Goal: Complete application form

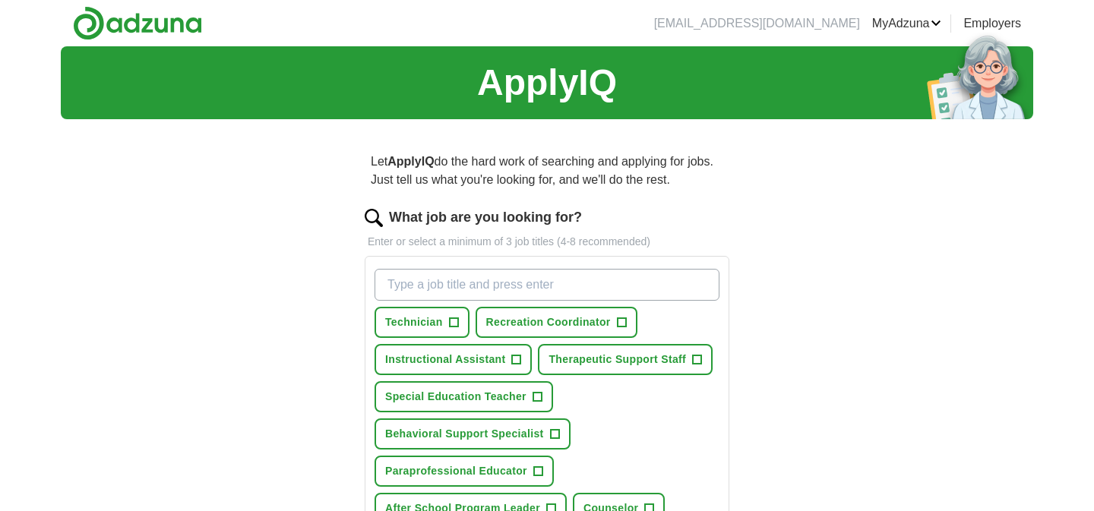
click at [504, 292] on input "What job are you looking for?" at bounding box center [546, 285] width 345 height 32
click at [502, 315] on span "Recreation Coordinator" at bounding box center [548, 322] width 125 height 16
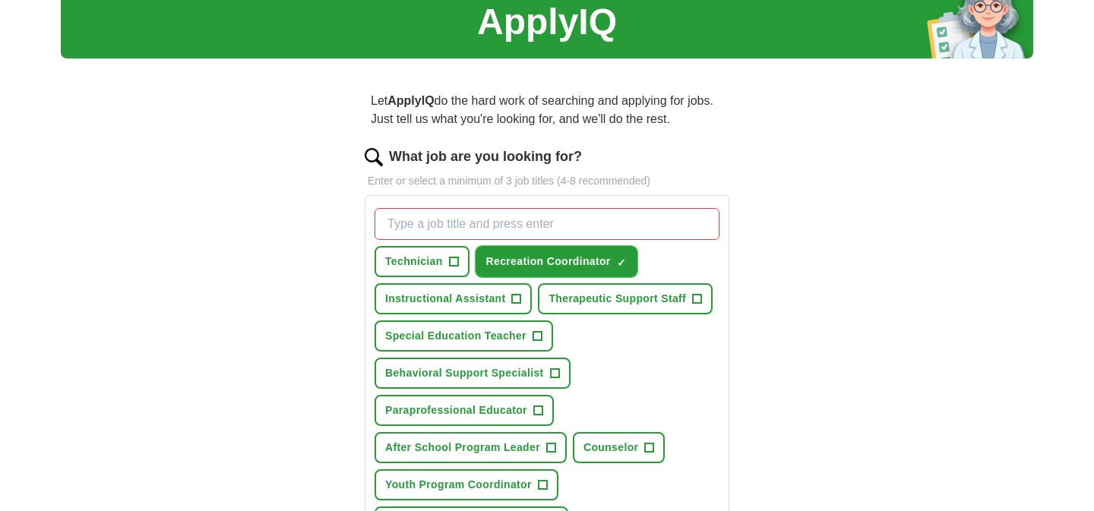
scroll to position [69, 0]
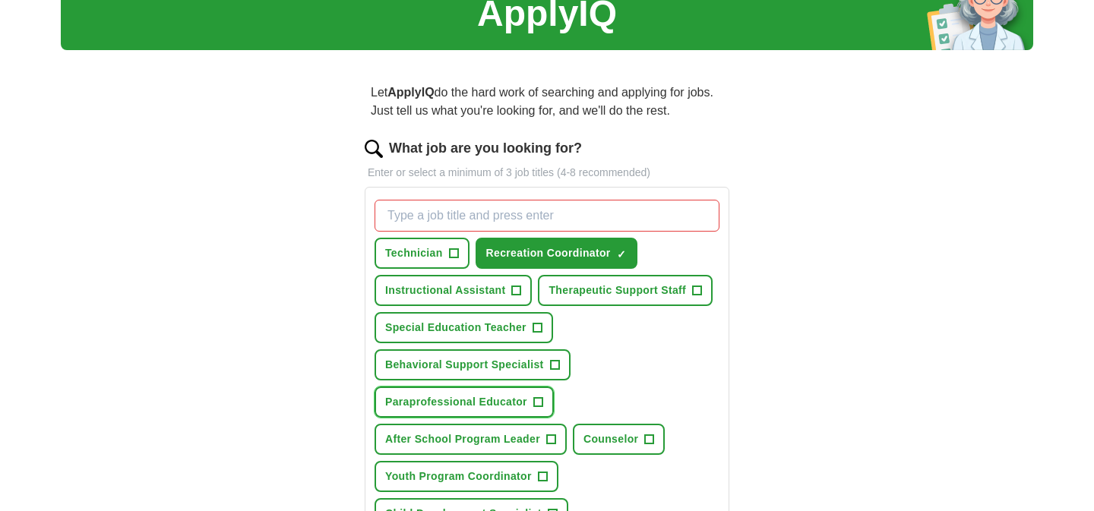
click at [447, 406] on span "Paraprofessional Educator" at bounding box center [456, 402] width 142 height 16
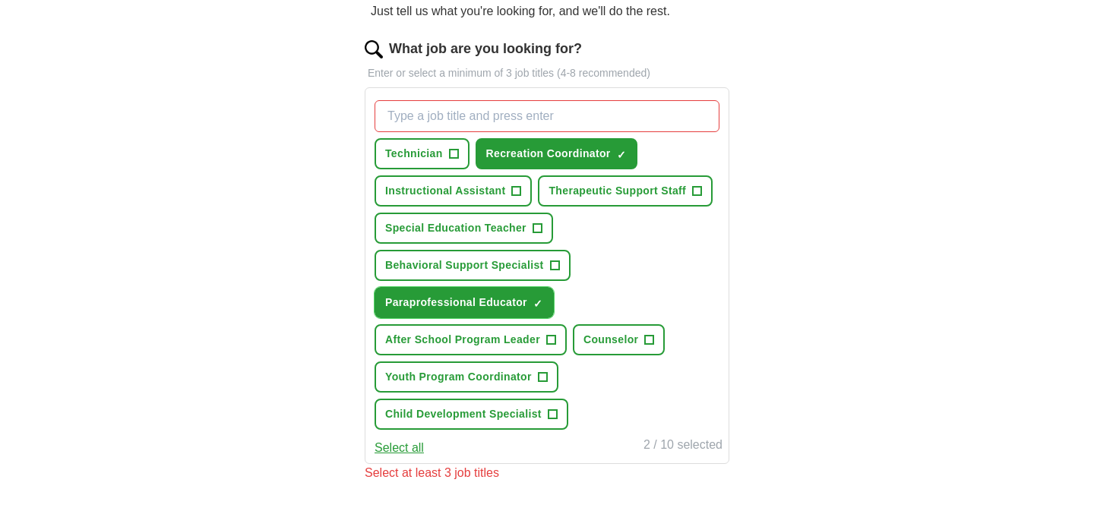
scroll to position [194, 0]
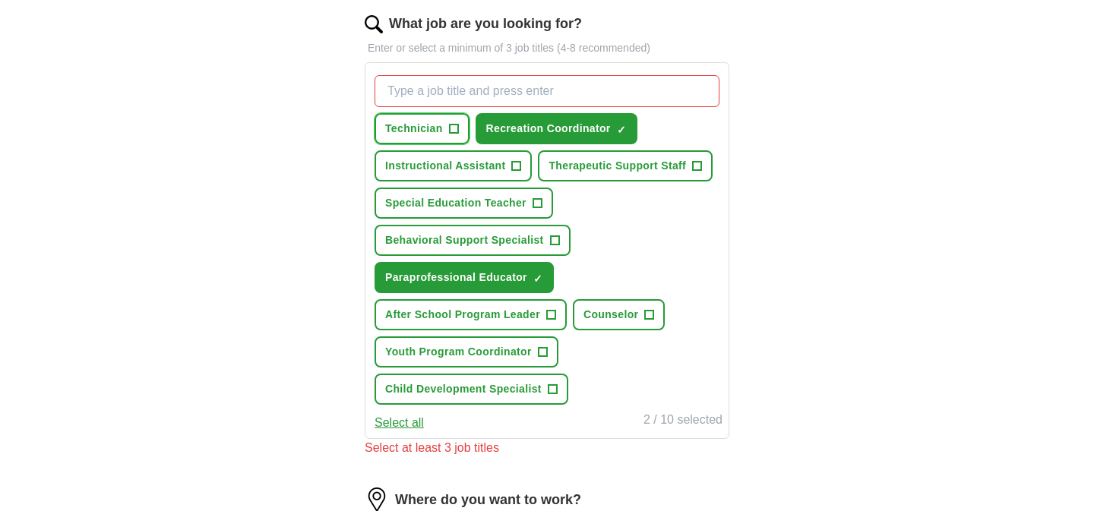
click at [427, 126] on span "Technician" at bounding box center [414, 129] width 58 height 16
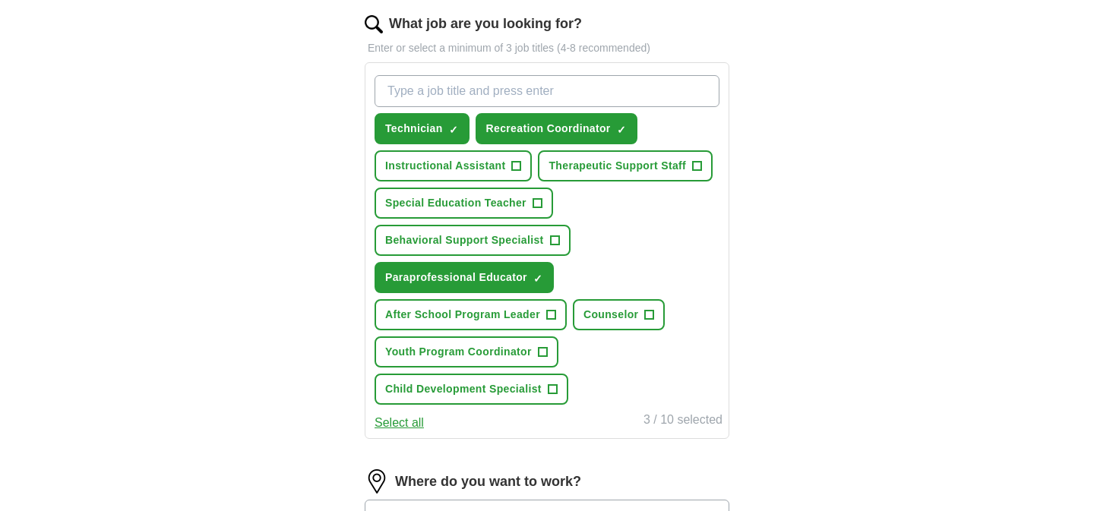
click at [450, 93] on input "What job are you looking for?" at bounding box center [546, 91] width 345 height 32
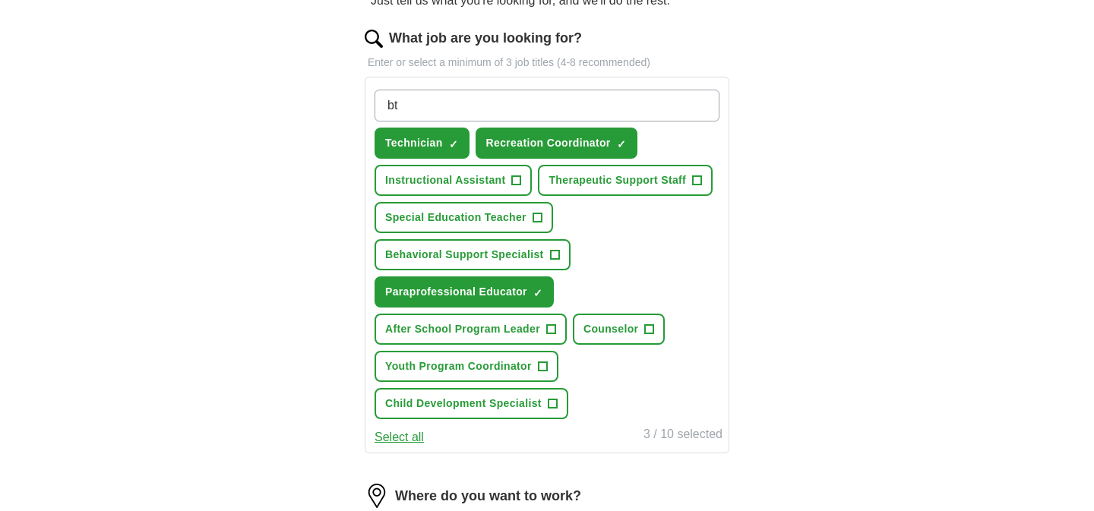
scroll to position [177, 0]
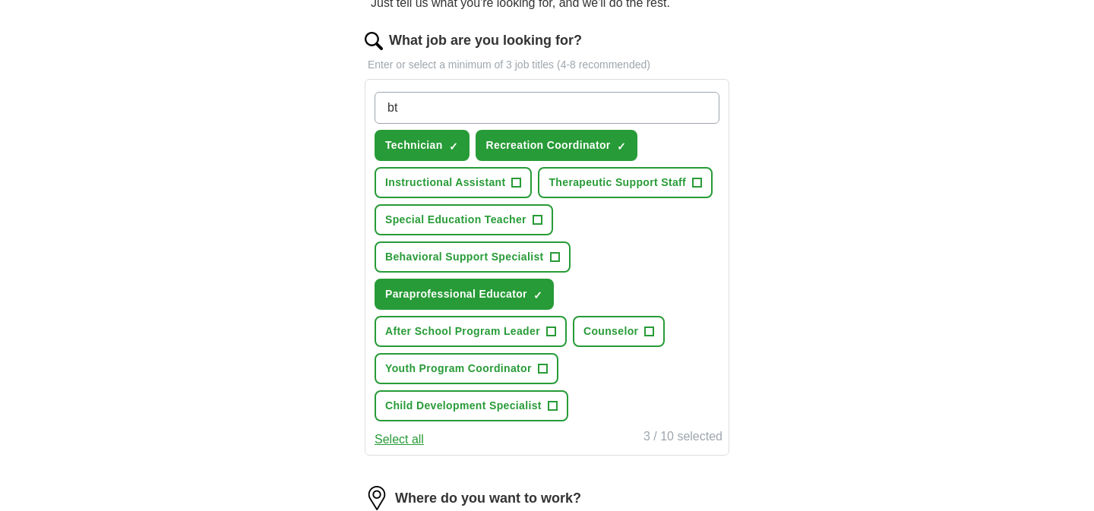
drag, startPoint x: 419, startPoint y: 107, endPoint x: 368, endPoint y: 110, distance: 51.0
click at [368, 109] on div "bt Technician ✓ × Recreation Coordinator ✓ × Instructional Assistant + Therapeu…" at bounding box center [547, 267] width 365 height 377
type input "animals"
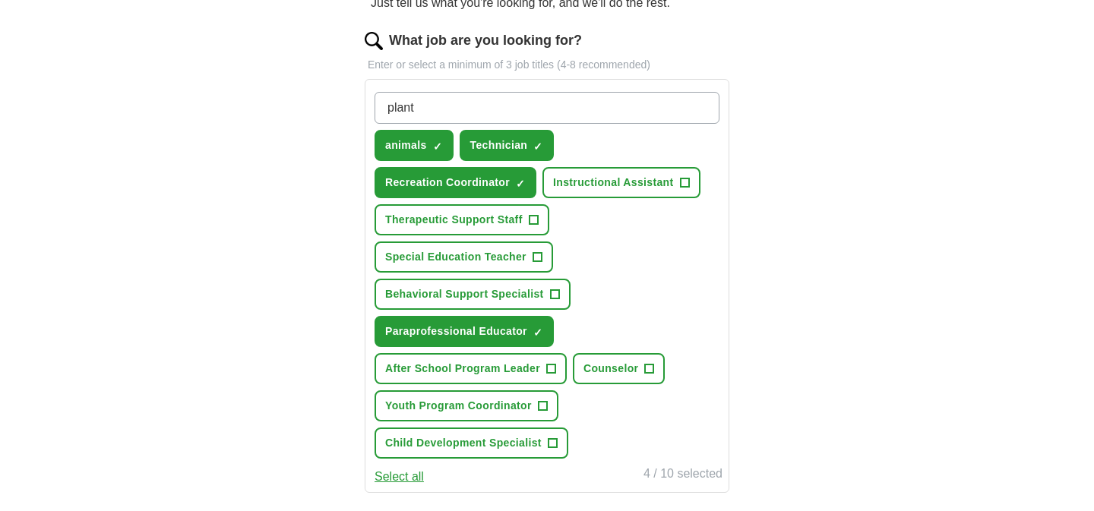
type input "plants"
type input "behavior"
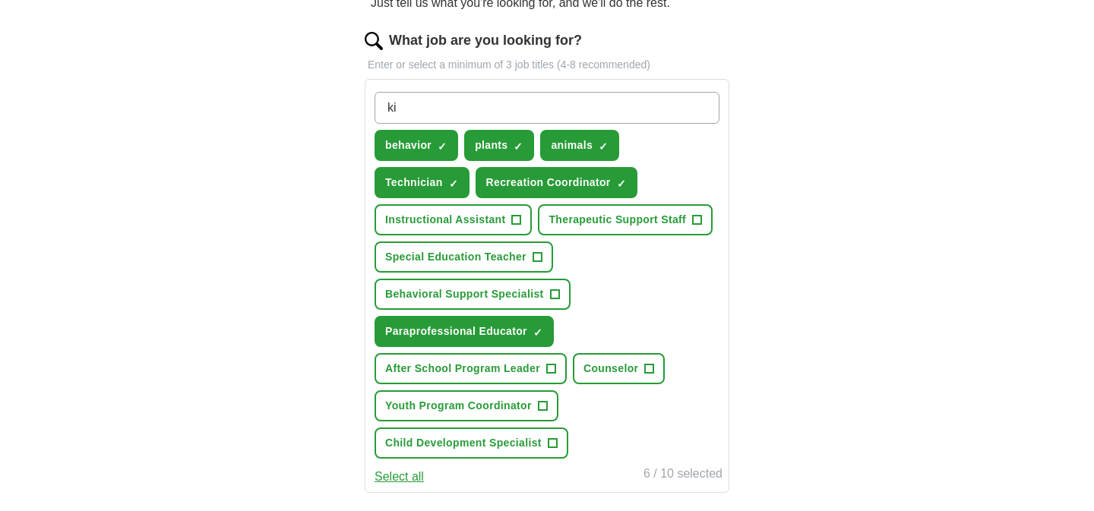
type input "k"
type input "children"
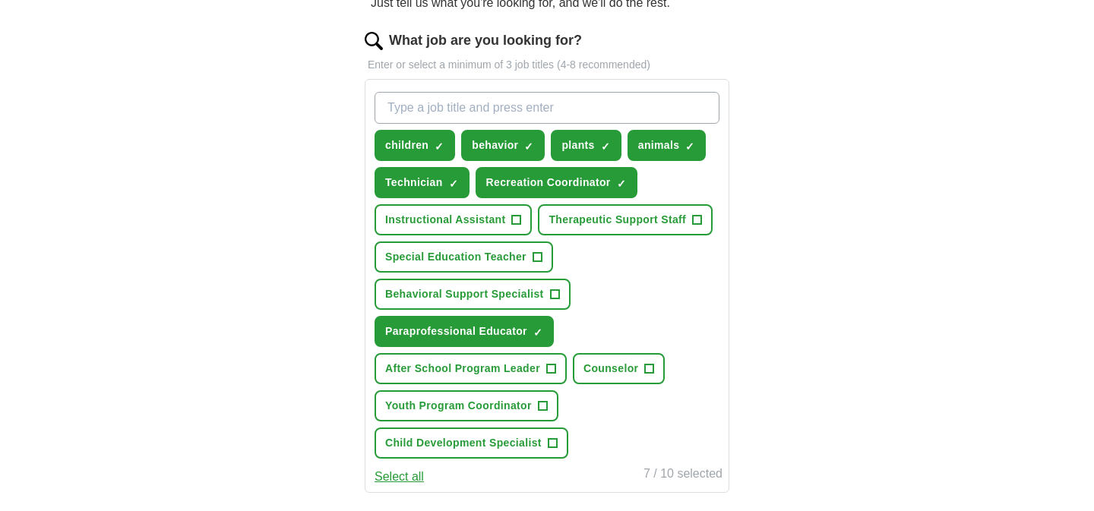
type input "h"
type input "nature"
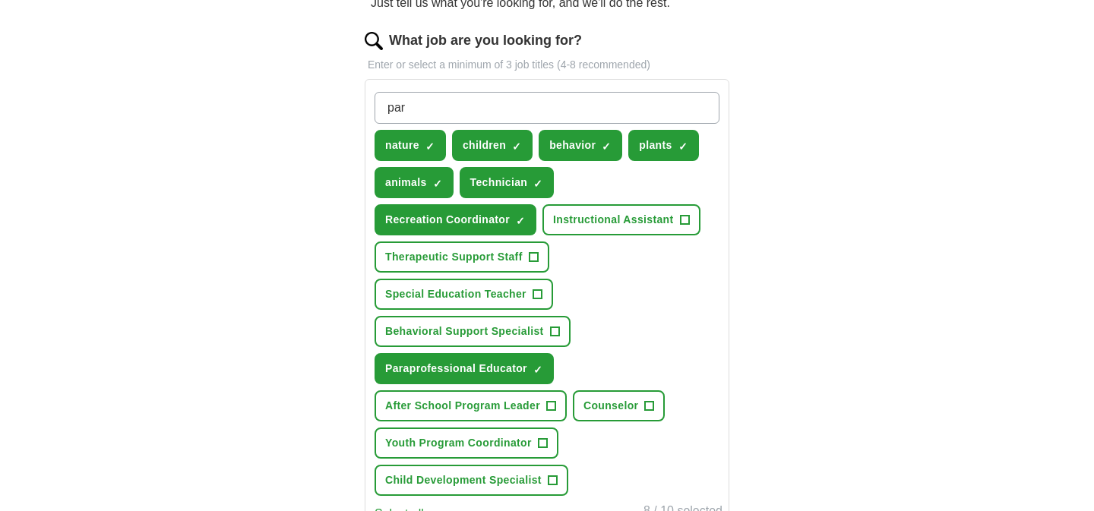
type input "park"
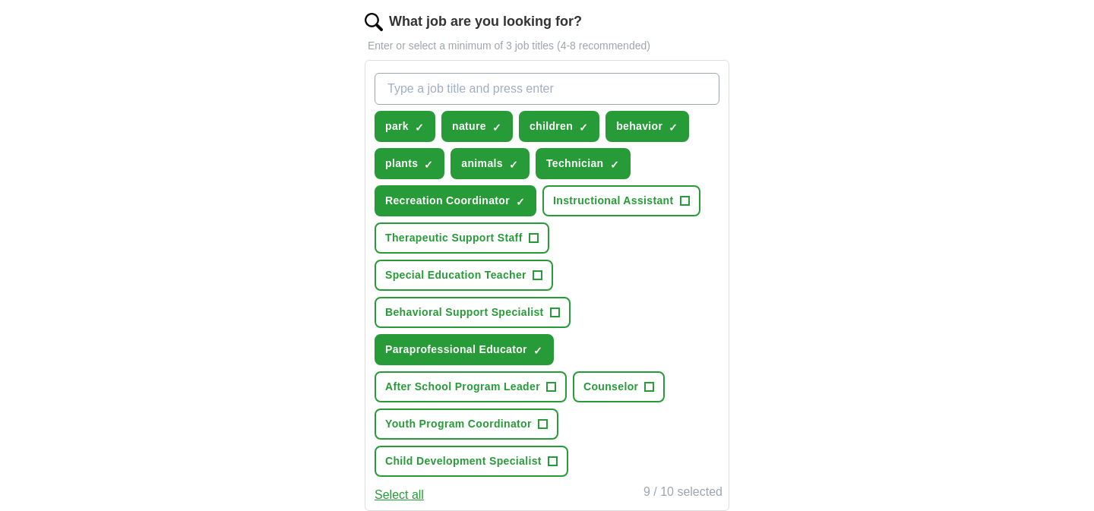
scroll to position [171, 0]
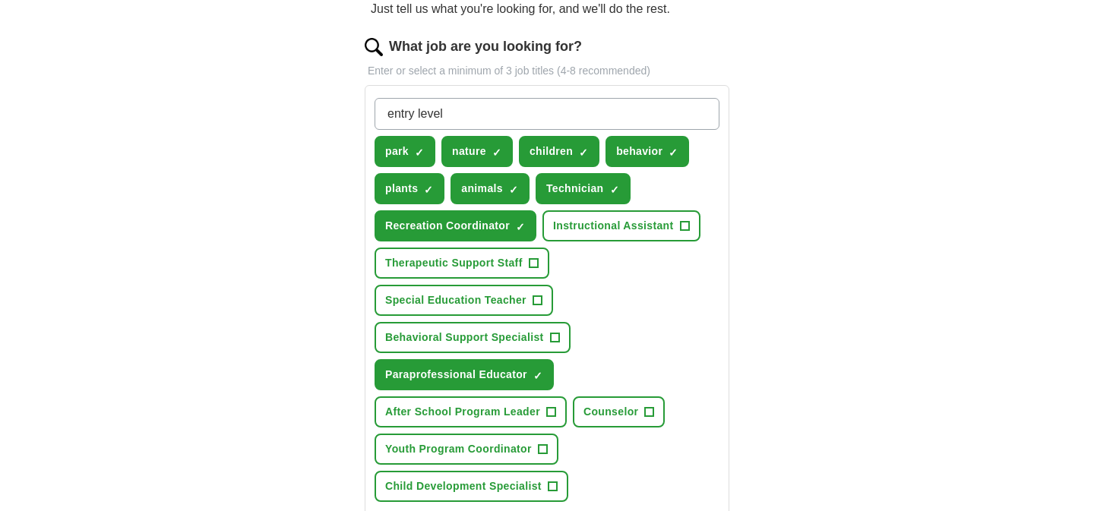
click at [420, 114] on input "entry level" at bounding box center [546, 114] width 345 height 32
type input "entry-level"
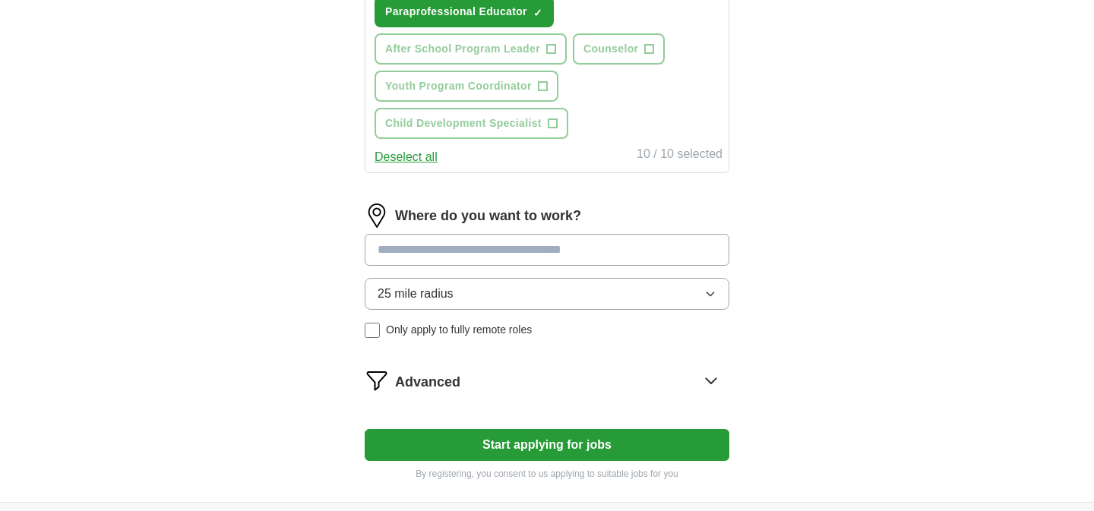
scroll to position [541, 0]
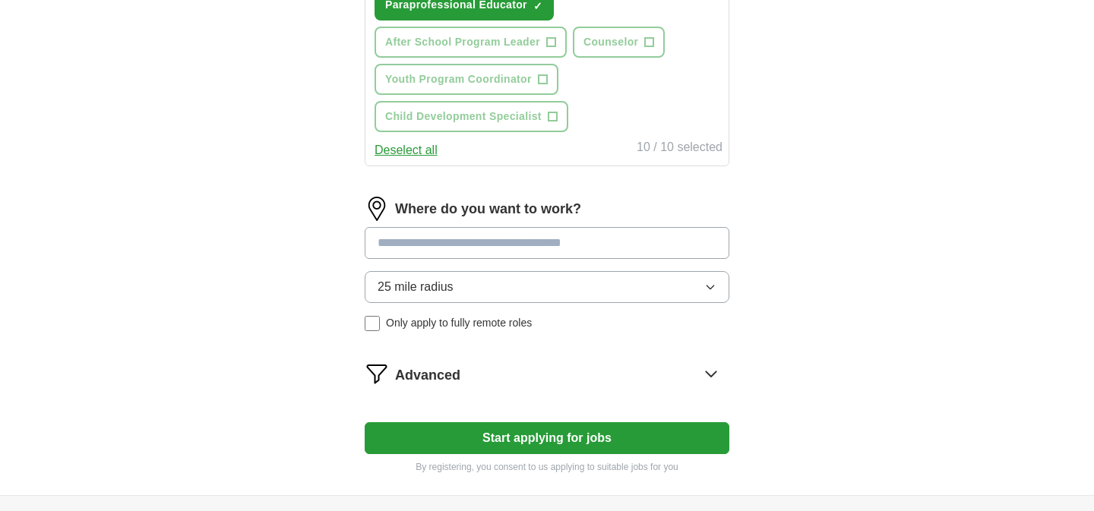
click at [436, 238] on input at bounding box center [547, 243] width 365 height 32
click at [468, 372] on form "What job are you looking for? Enter or select a minimum of 3 job titles (4-8 re…" at bounding box center [547, 70] width 365 height 807
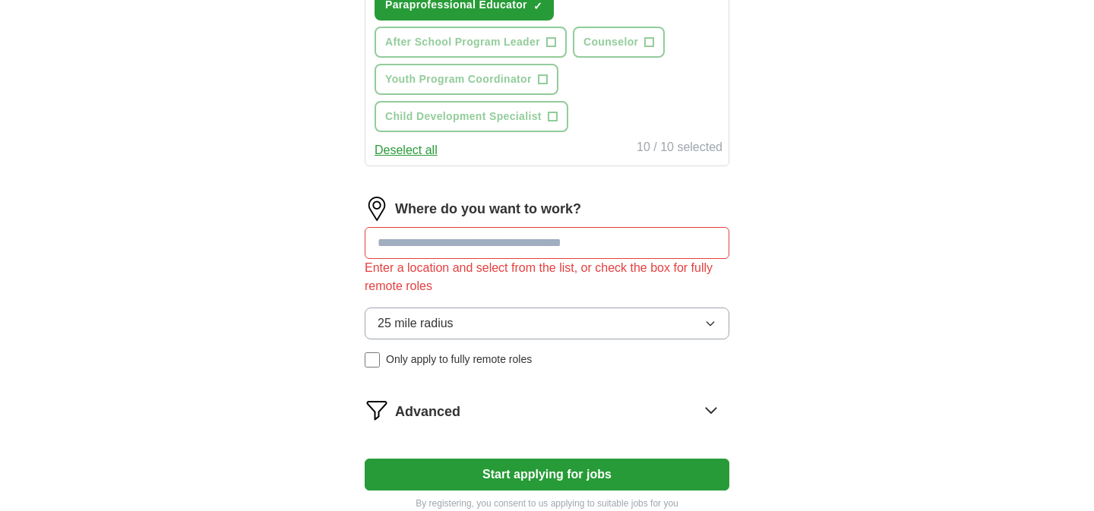
click at [516, 239] on input at bounding box center [547, 243] width 365 height 32
drag, startPoint x: 520, startPoint y: 253, endPoint x: 317, endPoint y: 248, distance: 202.1
click at [317, 248] on div "Let ApplyIQ do the hard work of searching and applying for jobs. Just tell us w…" at bounding box center [547, 61] width 486 height 941
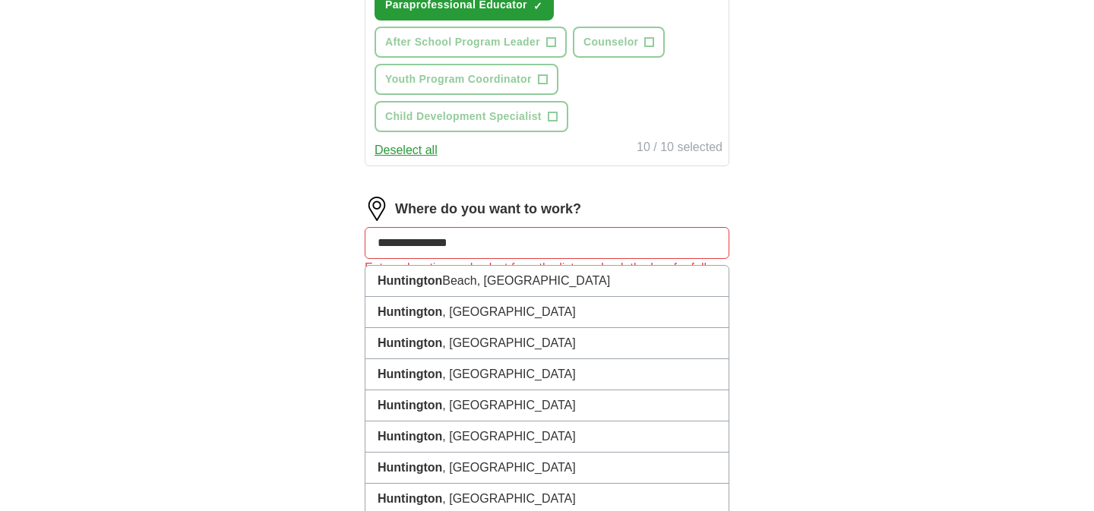
type input "**********"
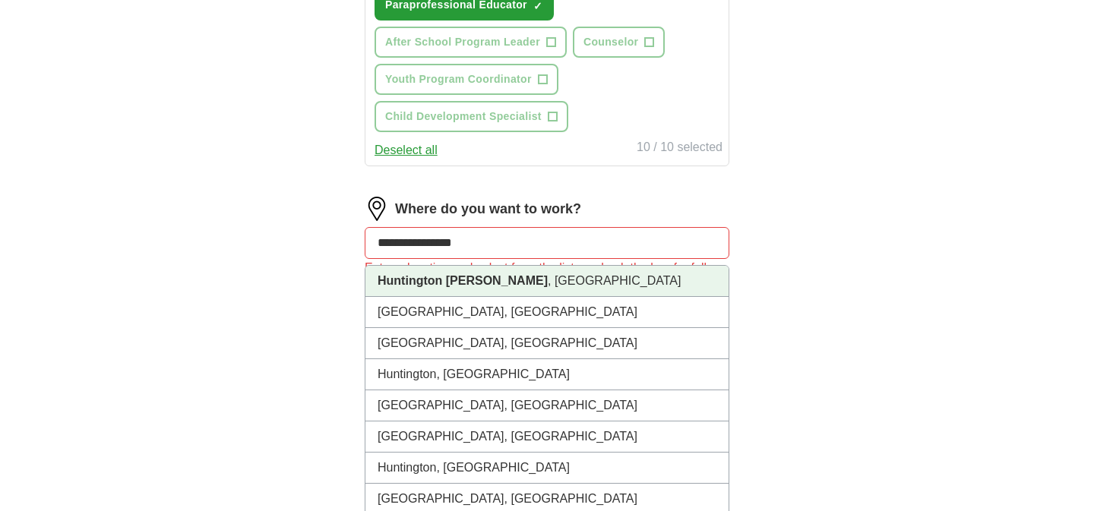
click at [395, 283] on strong "Huntington Woods" at bounding box center [462, 280] width 170 height 13
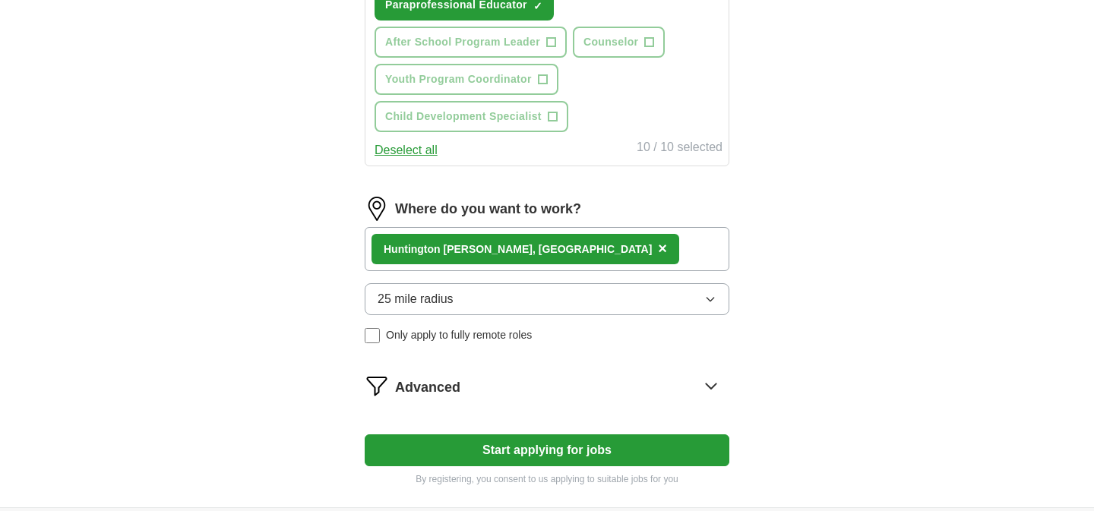
click at [459, 459] on button "Start applying for jobs" at bounding box center [547, 450] width 365 height 32
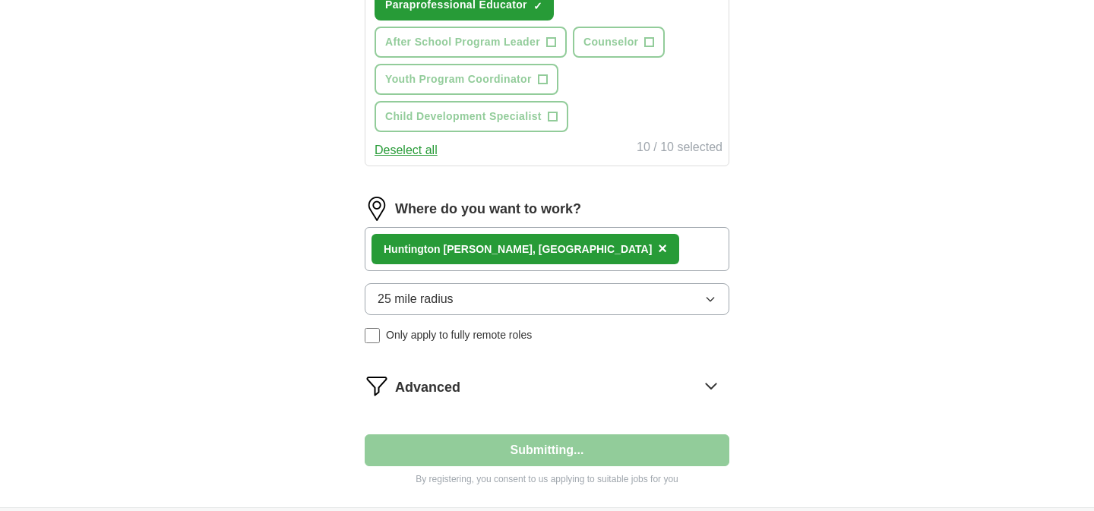
select select "**"
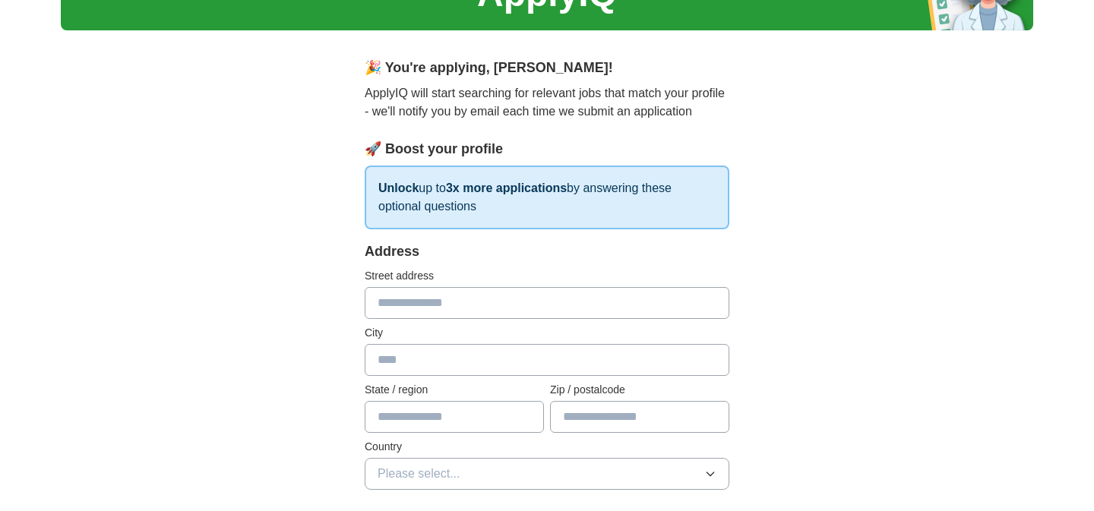
scroll to position [96, 0]
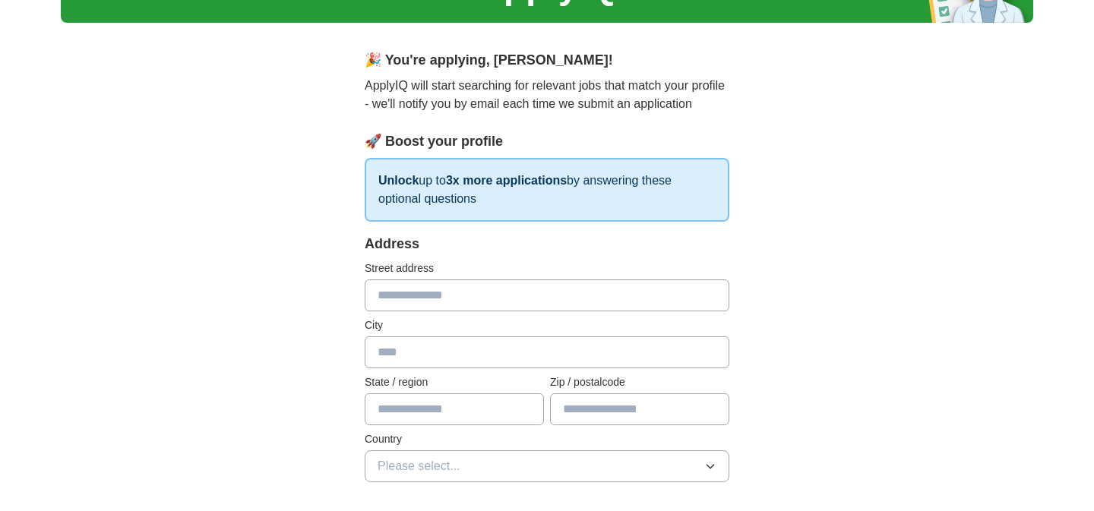
click at [481, 303] on input "text" at bounding box center [547, 295] width 365 height 32
type input "**********"
type input "**"
type input "*****"
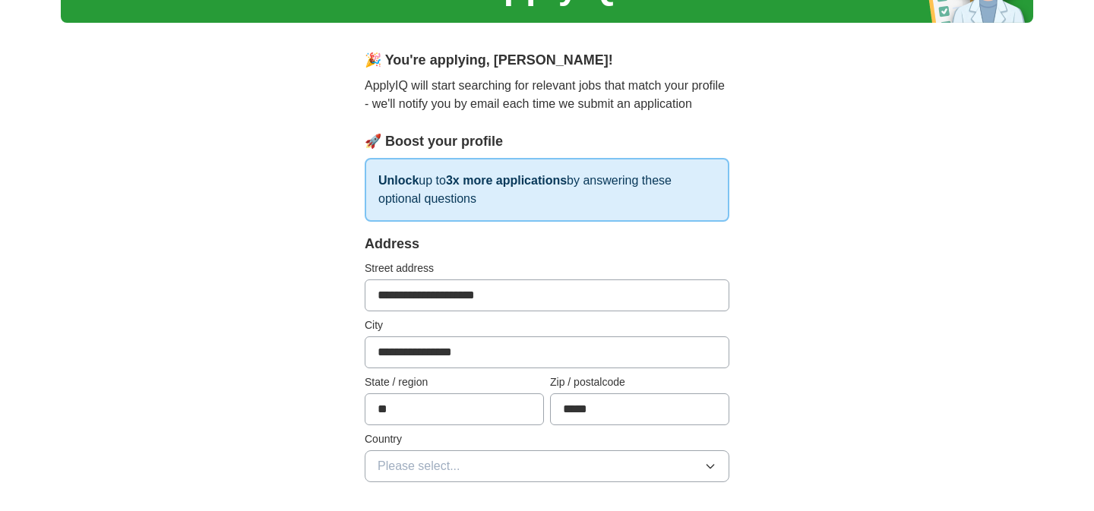
type input "**********"
select select "**"
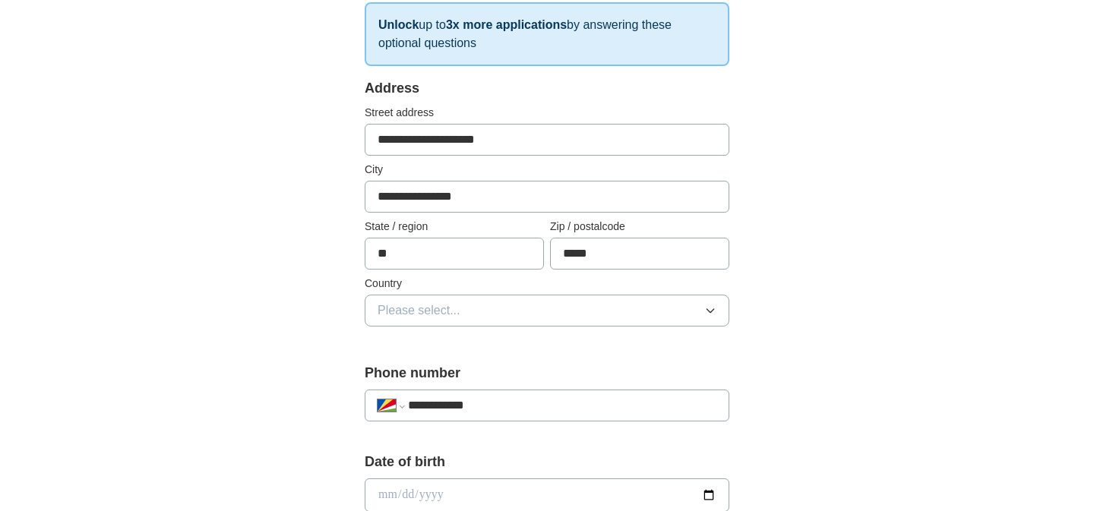
scroll to position [288, 0]
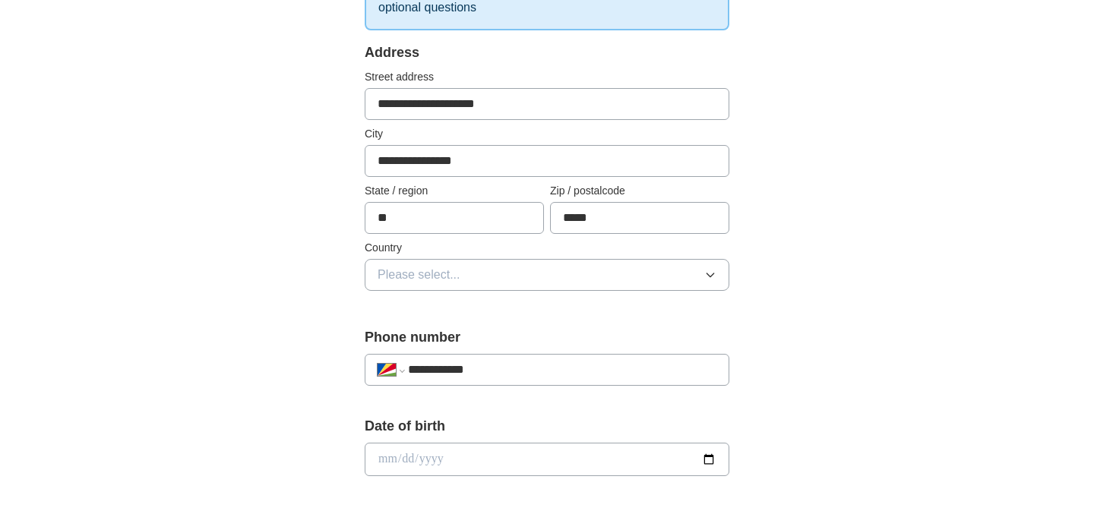
click at [515, 278] on button "Please select..." at bounding box center [547, 275] width 365 height 32
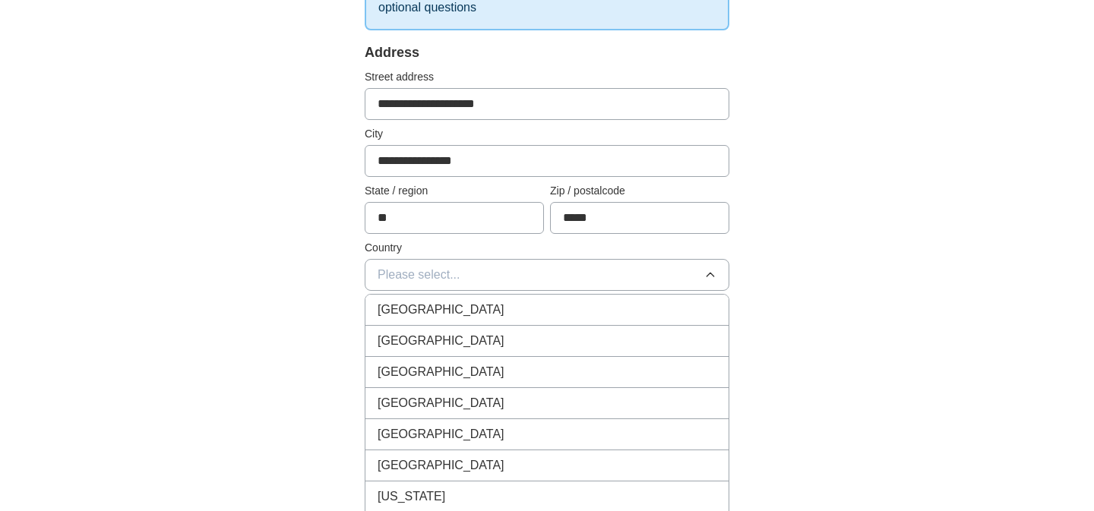
click at [478, 338] on div "United States" at bounding box center [546, 341] width 339 height 18
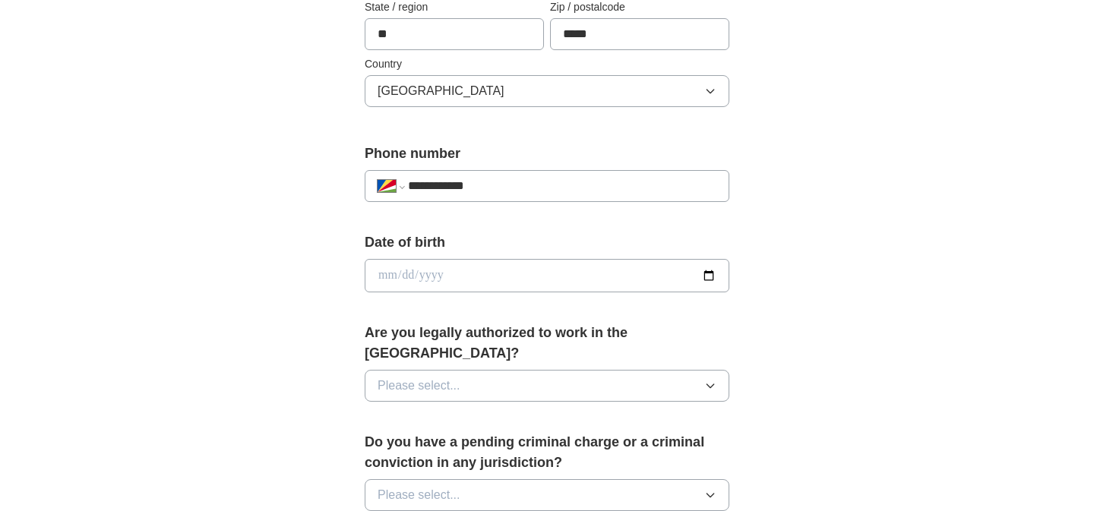
scroll to position [478, 0]
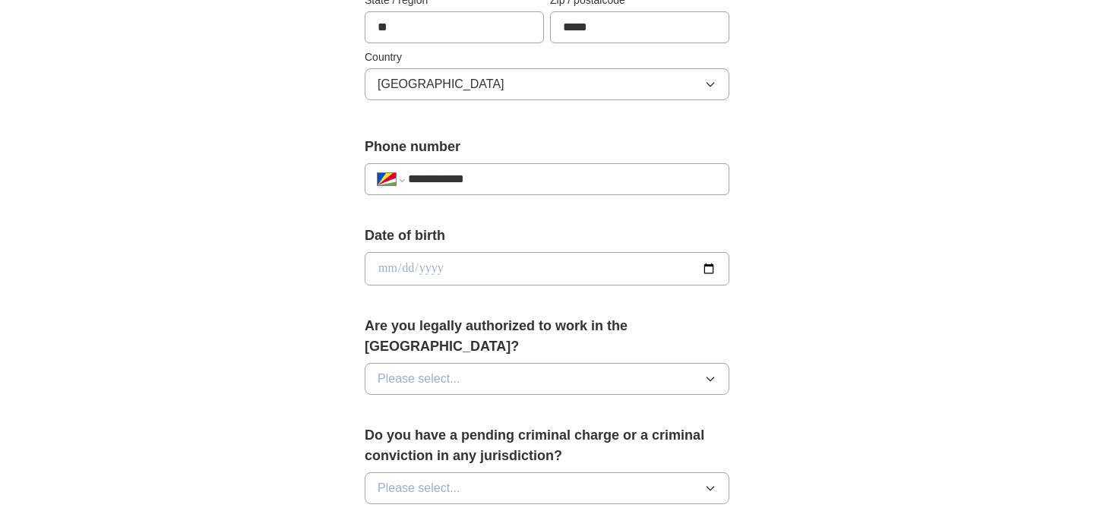
click at [510, 263] on input "date" at bounding box center [547, 268] width 365 height 33
type input "**********"
click at [503, 364] on button "Please select..." at bounding box center [547, 379] width 365 height 32
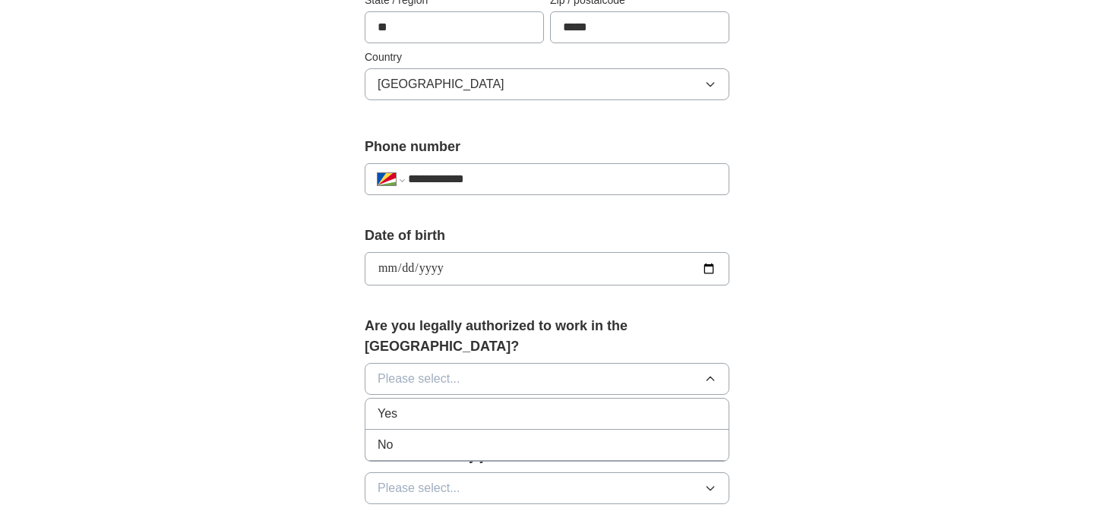
click at [476, 404] on li "Yes" at bounding box center [546, 414] width 363 height 31
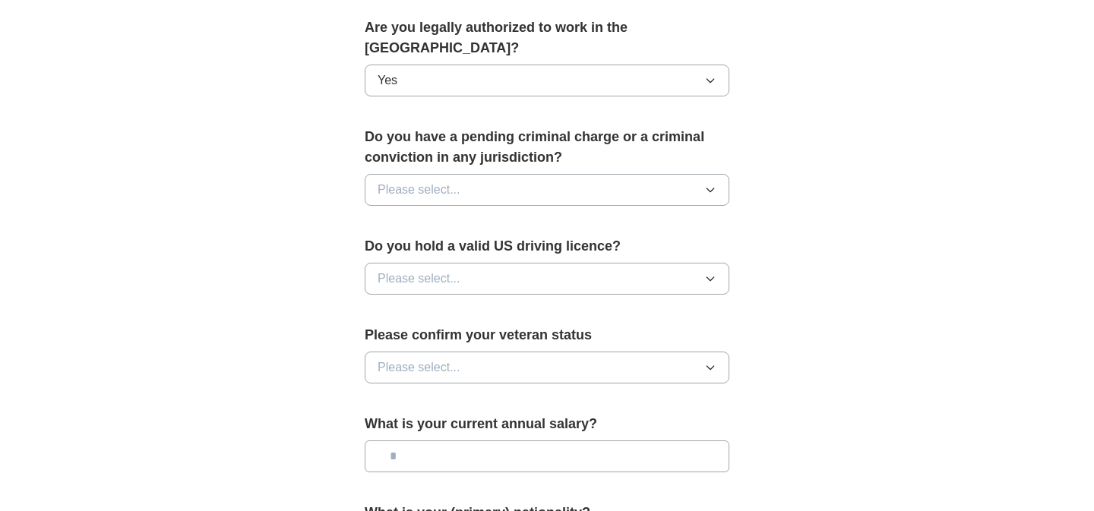
scroll to position [782, 0]
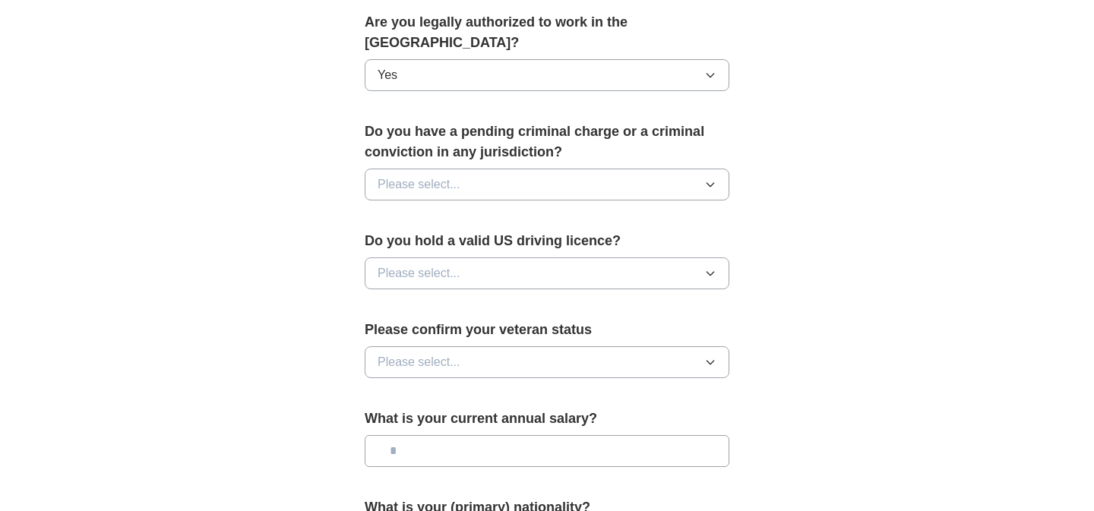
click at [565, 169] on button "Please select..." at bounding box center [547, 185] width 365 height 32
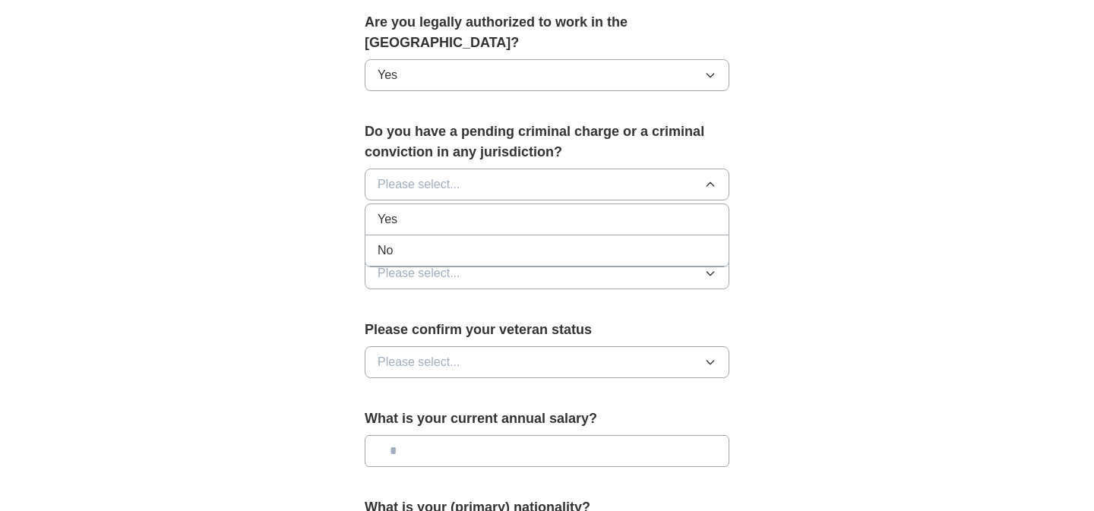
click at [524, 242] on div "No" at bounding box center [546, 251] width 339 height 18
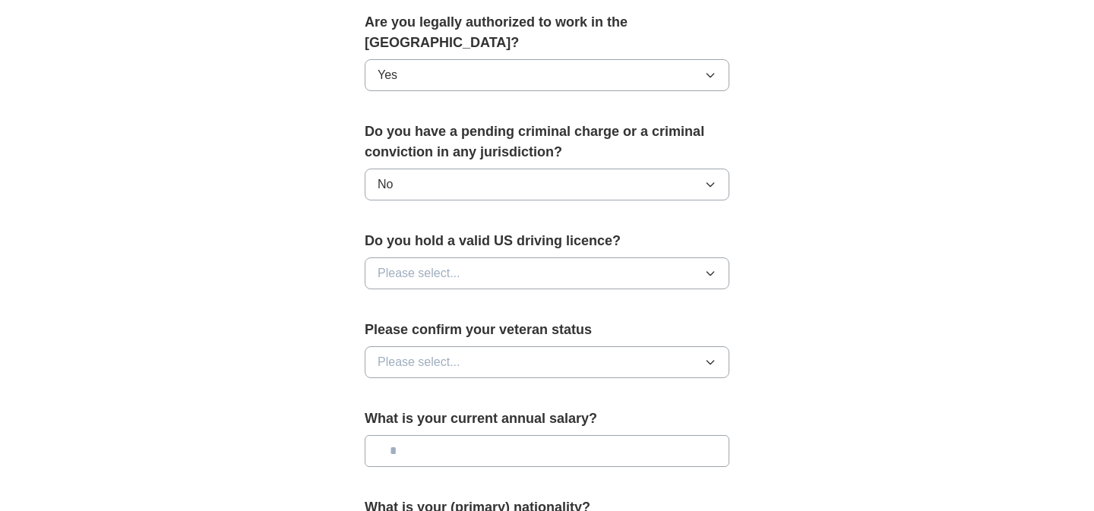
click at [518, 257] on button "Please select..." at bounding box center [547, 273] width 365 height 32
click at [495, 299] on div "Yes" at bounding box center [546, 308] width 339 height 18
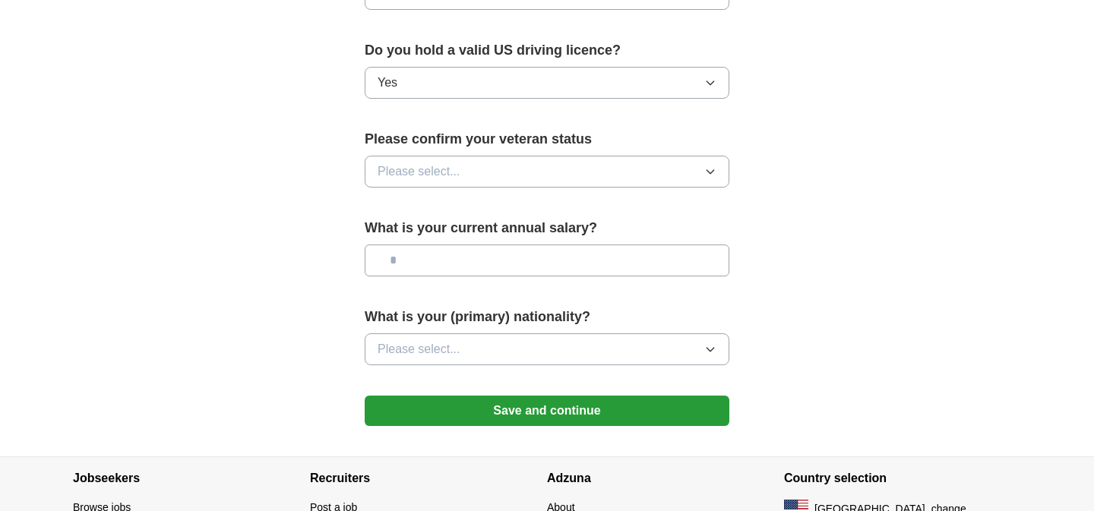
scroll to position [993, 0]
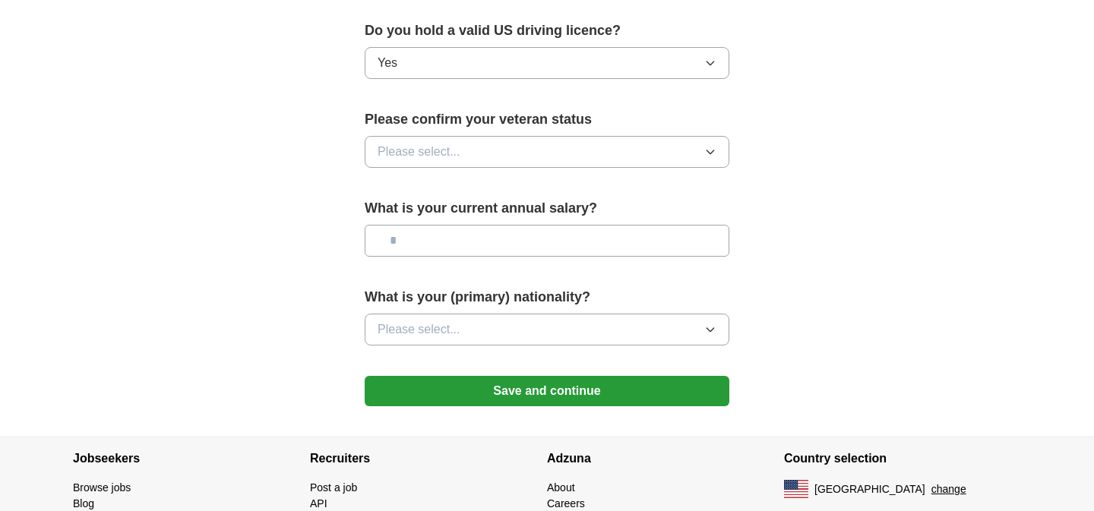
click at [551, 136] on button "Please select..." at bounding box center [547, 152] width 365 height 32
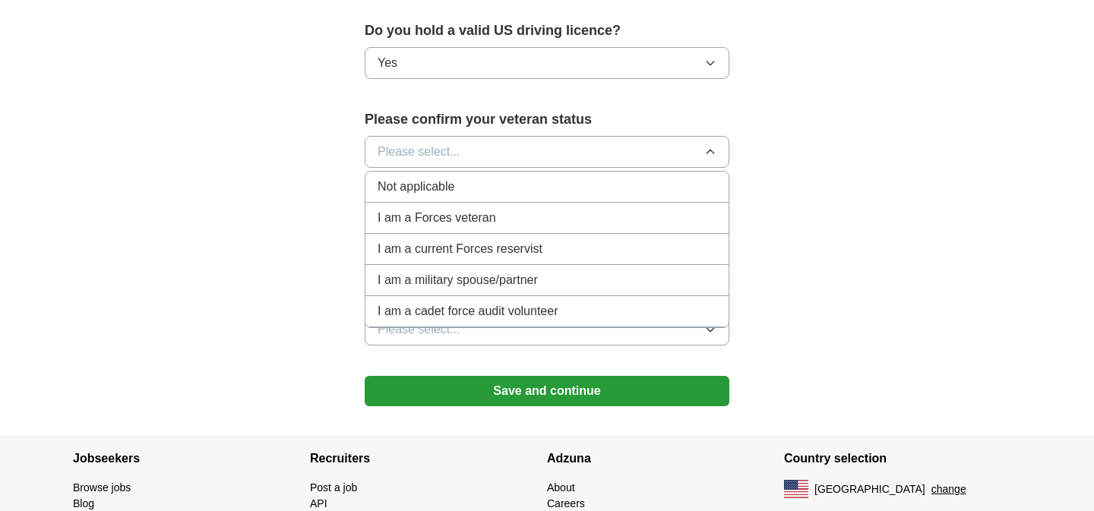
click at [489, 176] on li "Not applicable" at bounding box center [546, 187] width 363 height 31
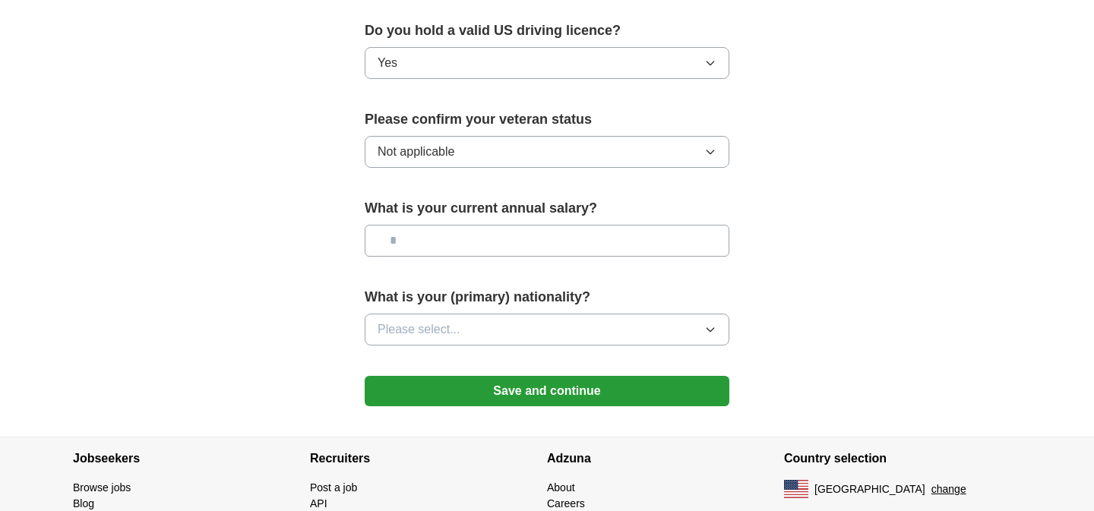
click at [470, 229] on input "text" at bounding box center [547, 241] width 365 height 32
type input "**"
click at [422, 321] on span "Please select..." at bounding box center [418, 330] width 83 height 18
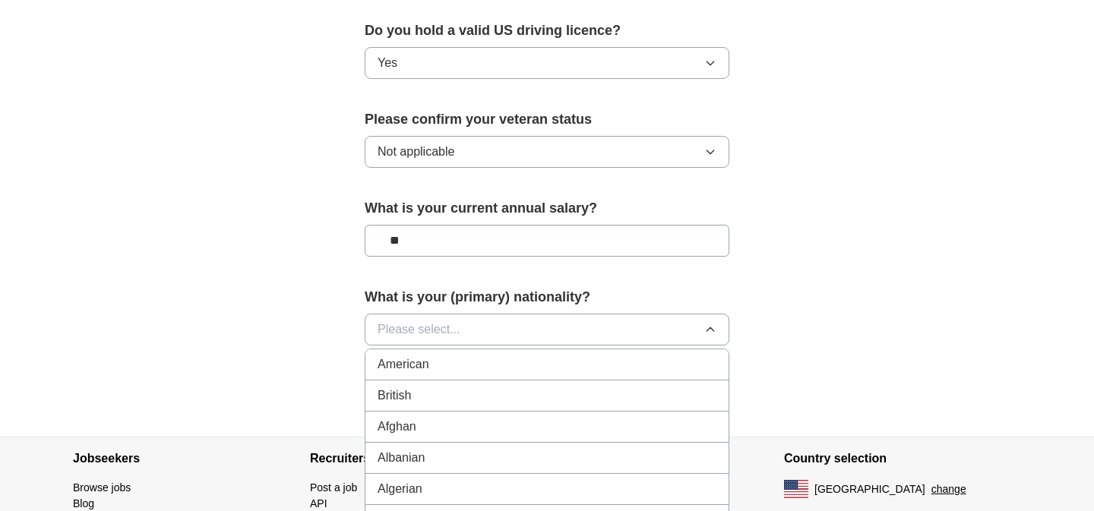
click at [410, 355] on span "American" at bounding box center [403, 364] width 52 height 18
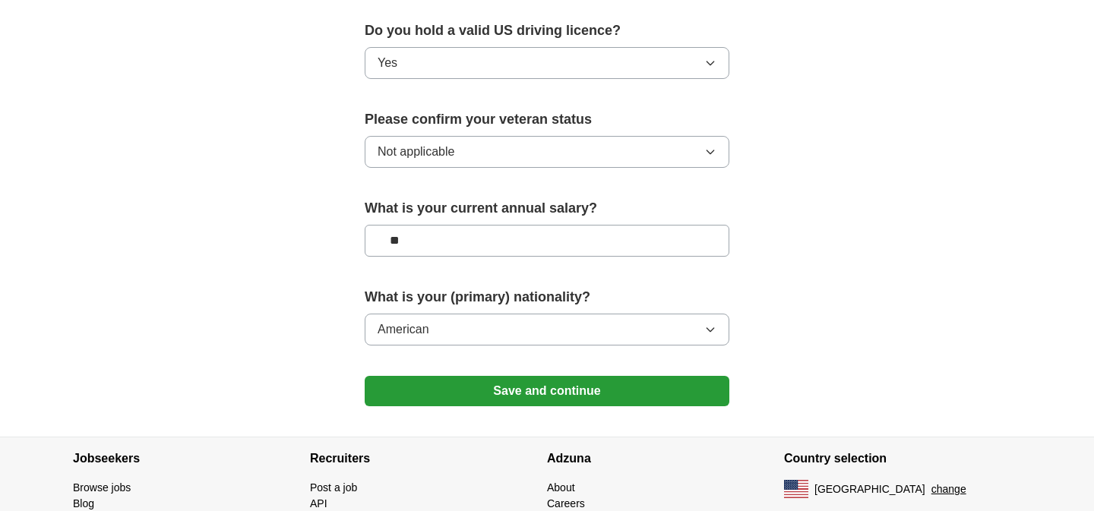
scroll to position [993, 0]
click at [456, 375] on button "Save and continue" at bounding box center [547, 390] width 365 height 30
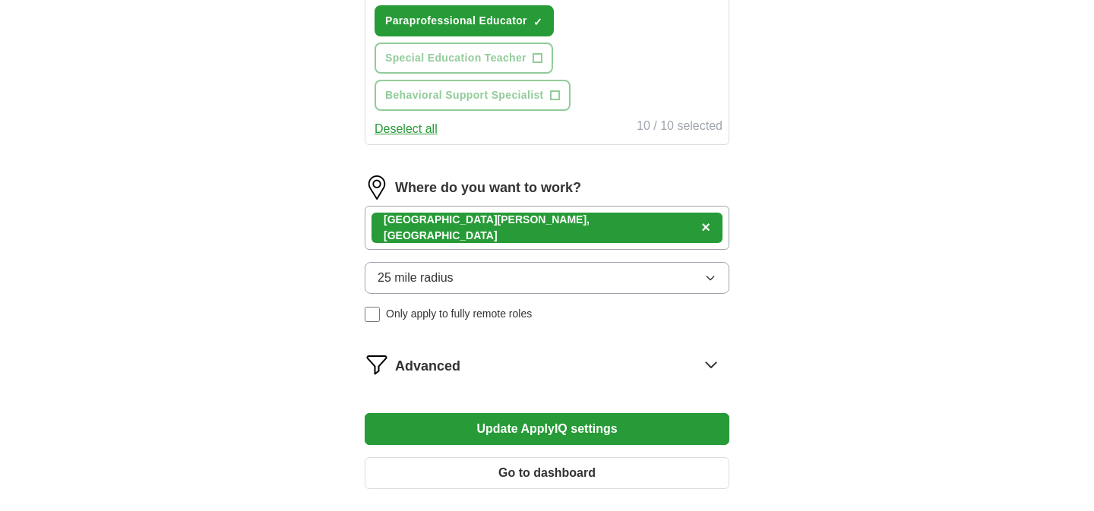
scroll to position [875, 0]
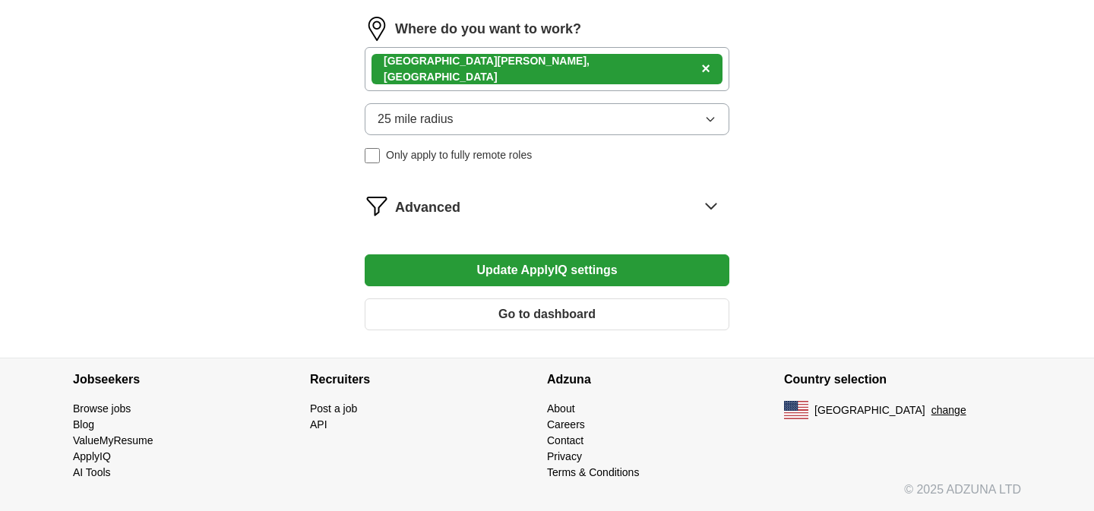
click at [529, 317] on button "Go to dashboard" at bounding box center [547, 314] width 365 height 32
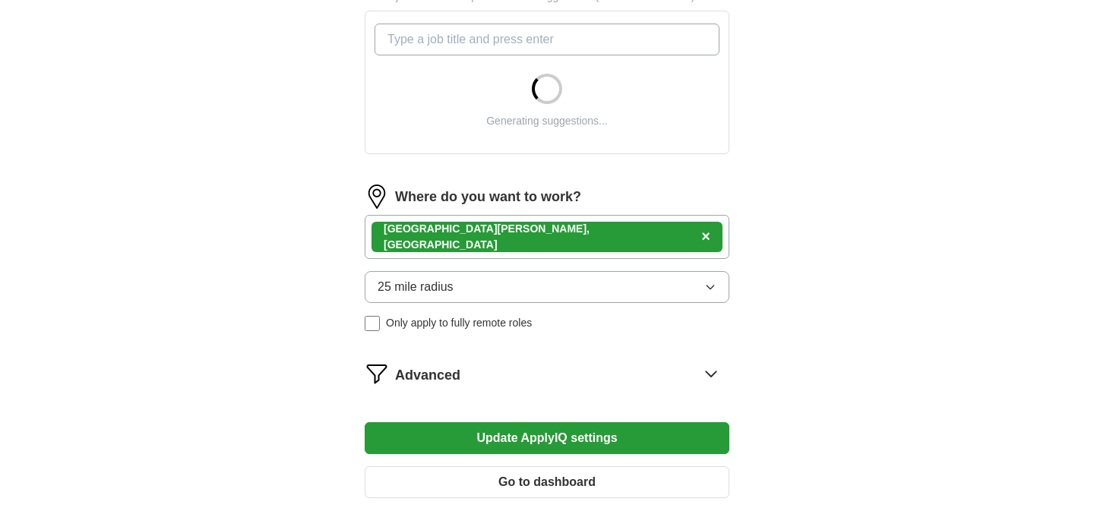
scroll to position [573, 0]
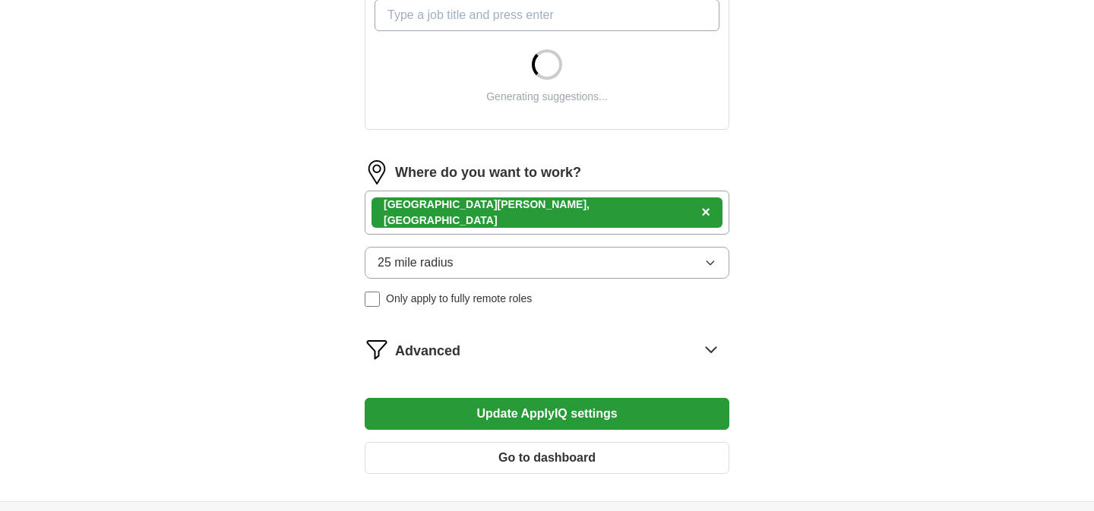
click at [617, 411] on button "Update ApplyIQ settings" at bounding box center [547, 414] width 365 height 32
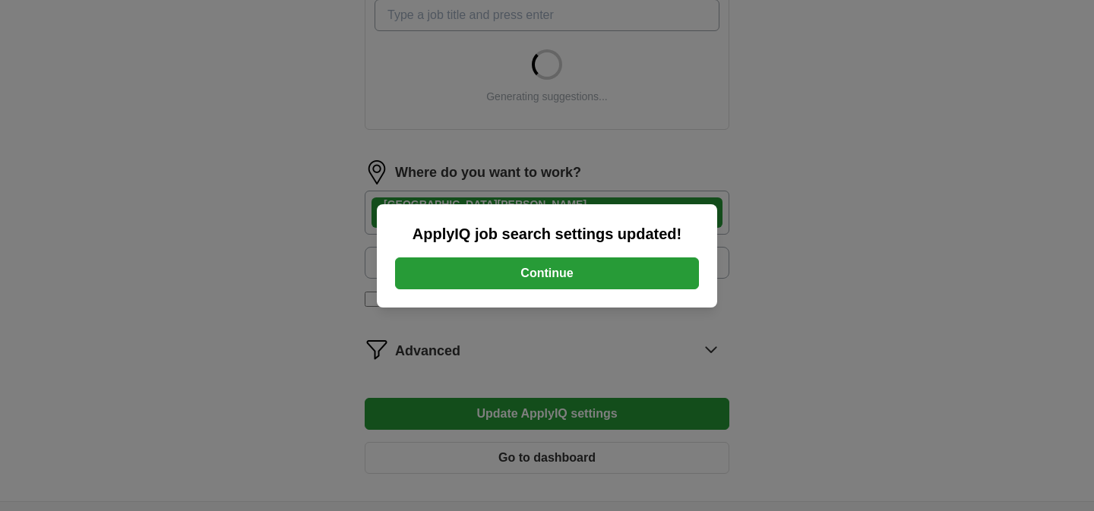
click at [794, 179] on div "ApplyIQ job search settings updated! Continue" at bounding box center [547, 255] width 1094 height 511
click at [687, 372] on div "ApplyIQ job search settings updated! Continue" at bounding box center [547, 255] width 1094 height 511
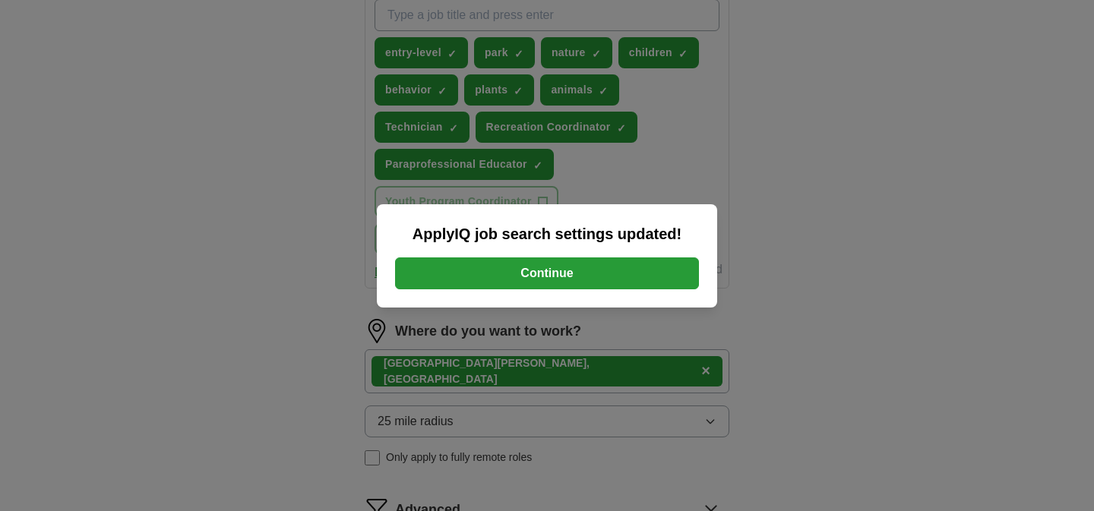
click at [650, 278] on button "Continue" at bounding box center [547, 273] width 304 height 32
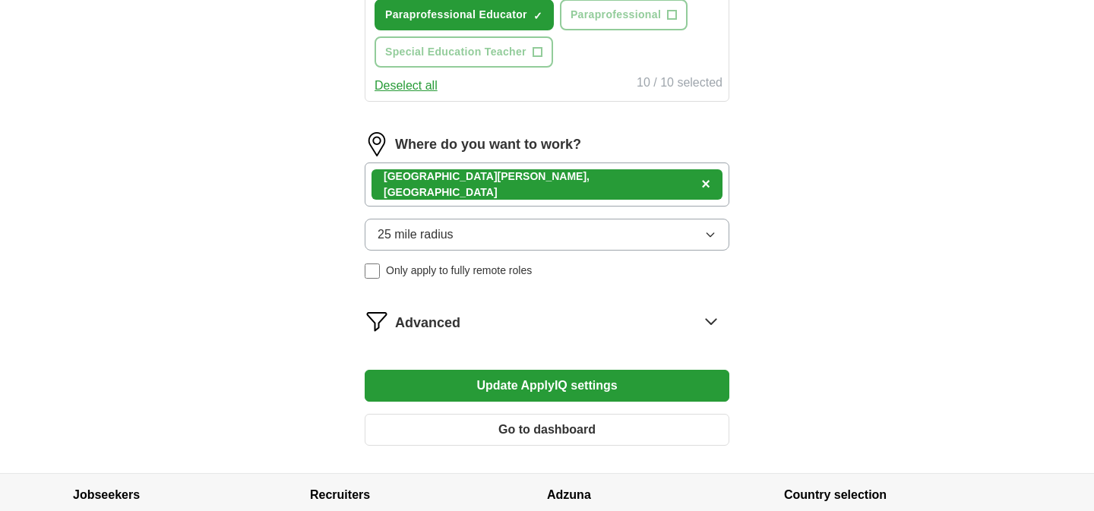
scroll to position [743, 0]
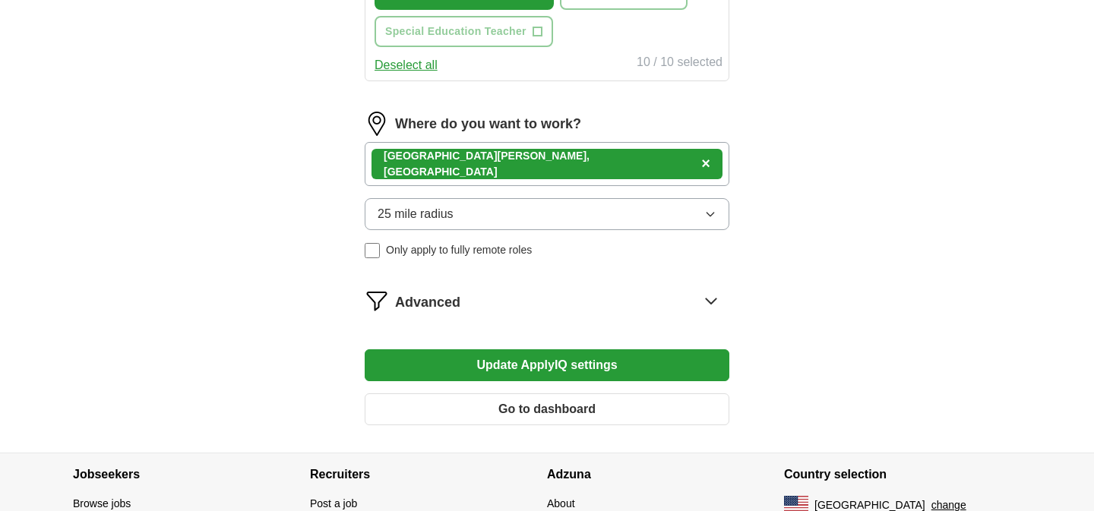
click at [429, 308] on span "Advanced" at bounding box center [427, 302] width 65 height 21
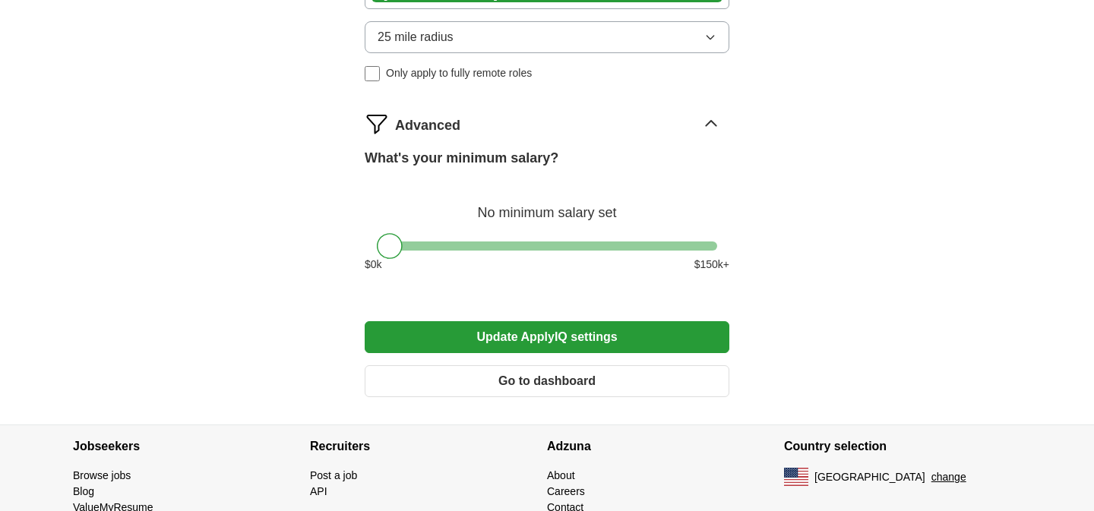
scroll to position [940, 0]
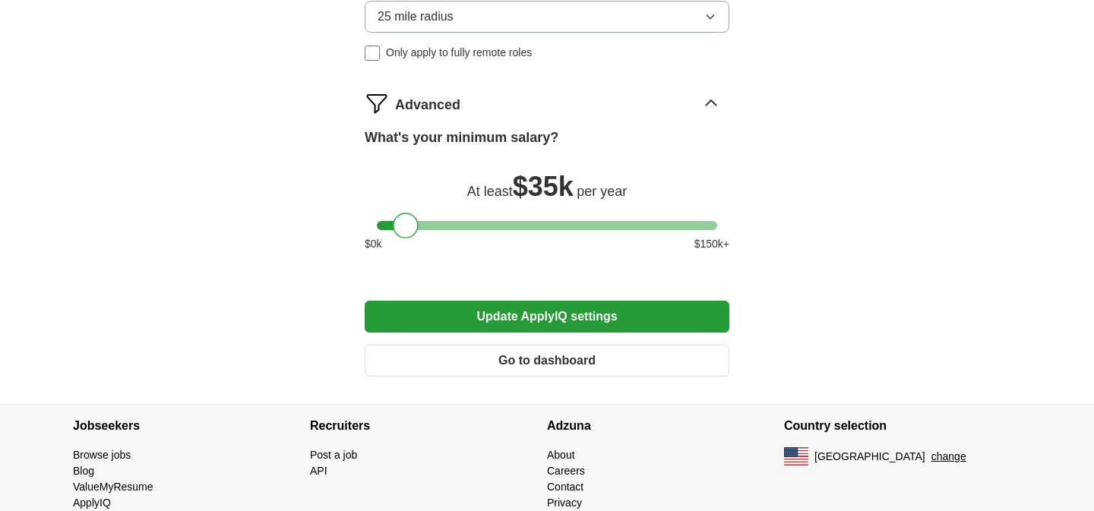
drag, startPoint x: 454, startPoint y: 226, endPoint x: 404, endPoint y: 229, distance: 50.2
click at [404, 229] on div at bounding box center [547, 225] width 340 height 9
click at [460, 308] on button "Update ApplyIQ settings" at bounding box center [547, 317] width 365 height 32
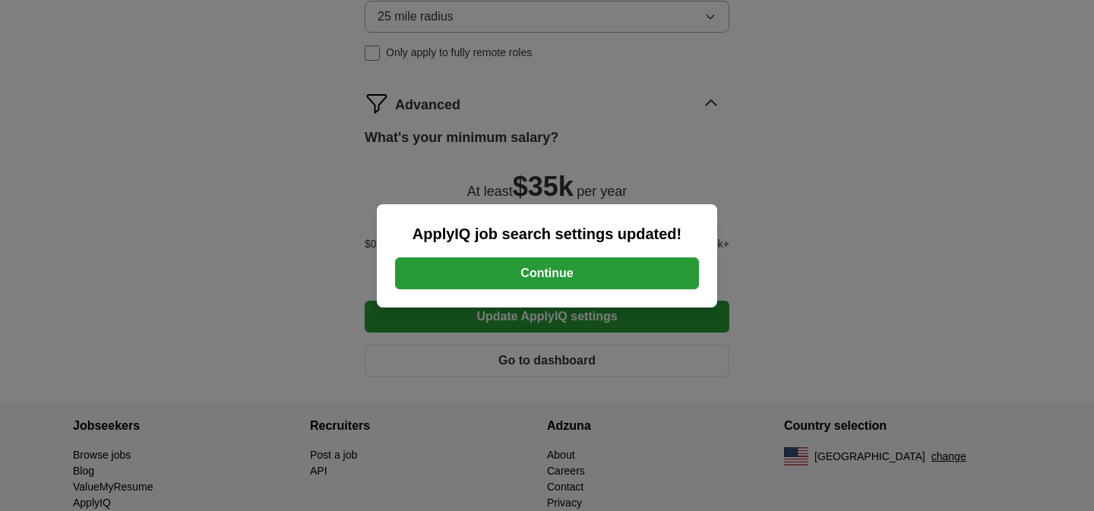
click at [488, 283] on button "Continue" at bounding box center [547, 273] width 304 height 32
